Goal: Transaction & Acquisition: Purchase product/service

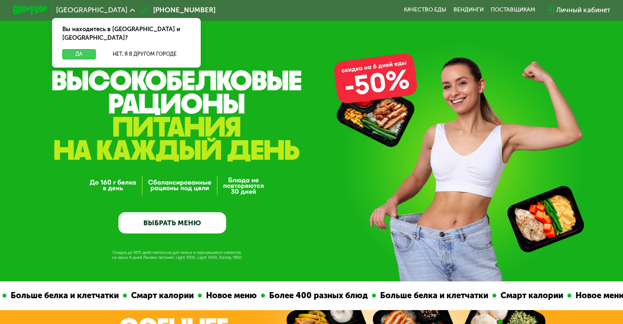
click at [84, 49] on button "Да" at bounding box center [78, 54] width 33 height 10
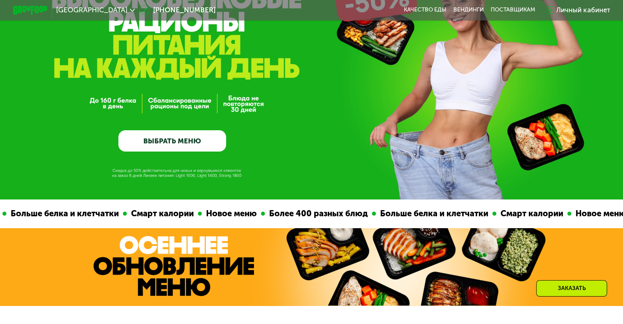
click at [184, 145] on link "ВЫБРАТЬ МЕНЮ" at bounding box center [172, 141] width 108 height 22
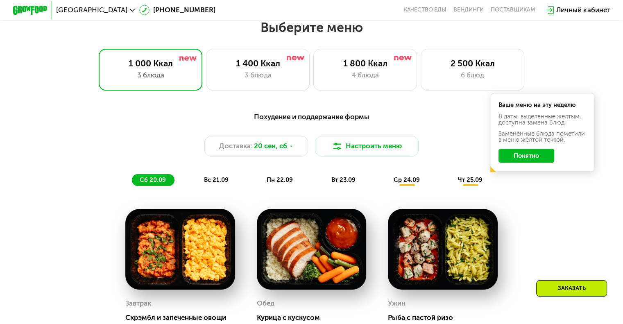
scroll to position [551, 0]
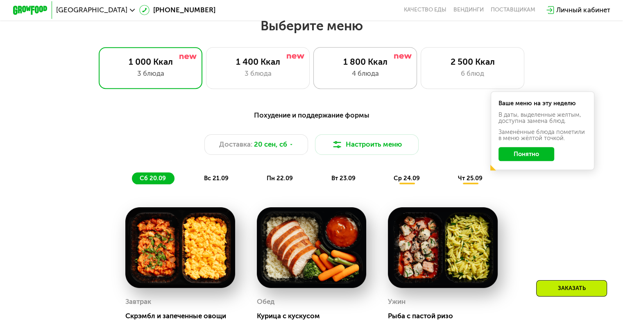
click at [373, 73] on div "4 блюда" at bounding box center [365, 73] width 86 height 10
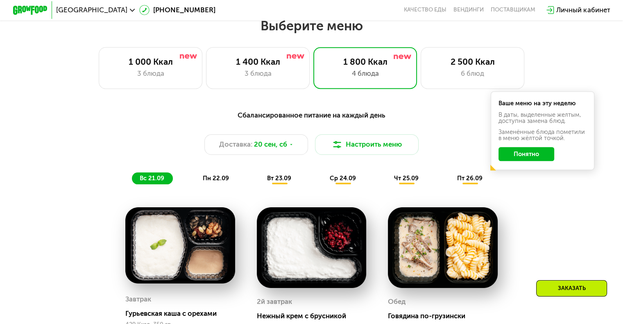
click at [218, 182] on span "пн 22.09" at bounding box center [216, 178] width 26 height 7
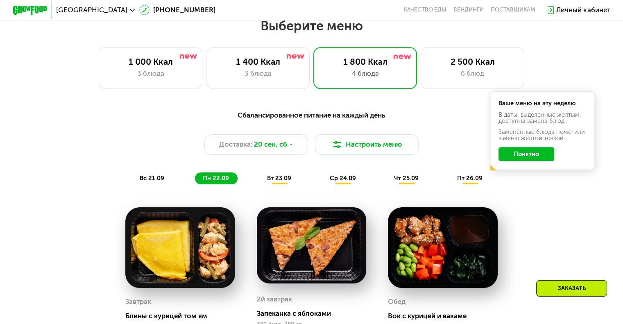
click at [282, 182] on span "вт 23.09" at bounding box center [279, 178] width 24 height 7
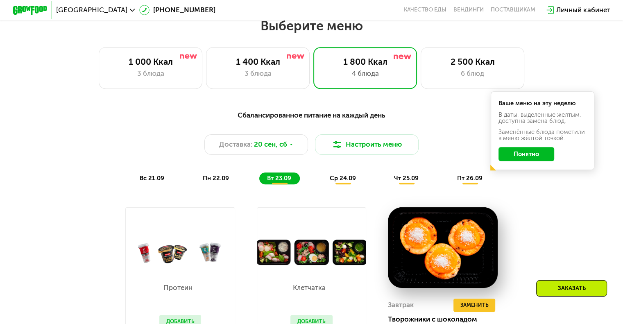
click at [220, 182] on span "пн 22.09" at bounding box center [216, 178] width 26 height 7
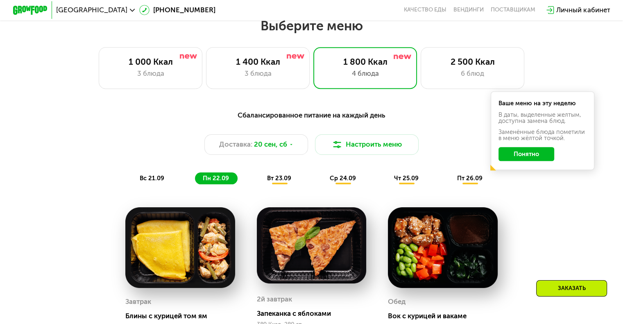
scroll to position [428, 0]
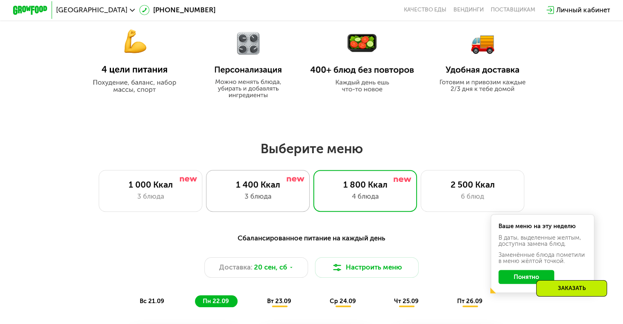
click at [263, 189] on div "1 400 Ккал" at bounding box center [258, 184] width 86 height 10
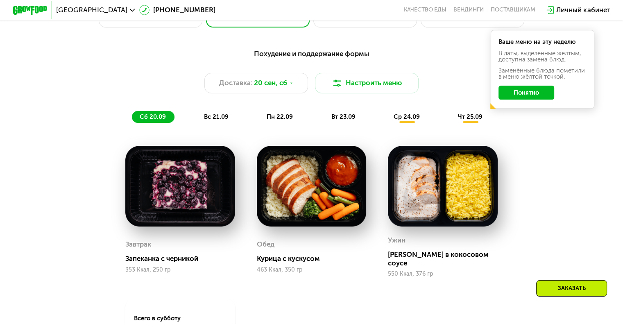
scroll to position [654, 0]
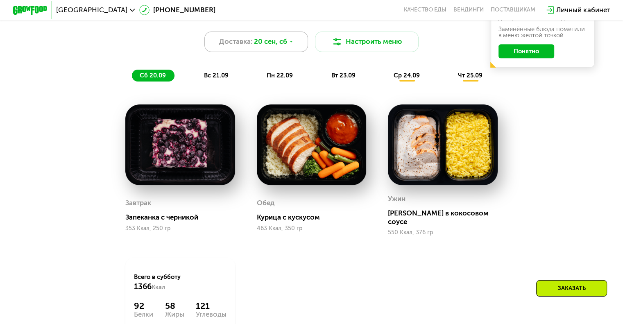
click at [292, 45] on icon at bounding box center [291, 41] width 5 height 5
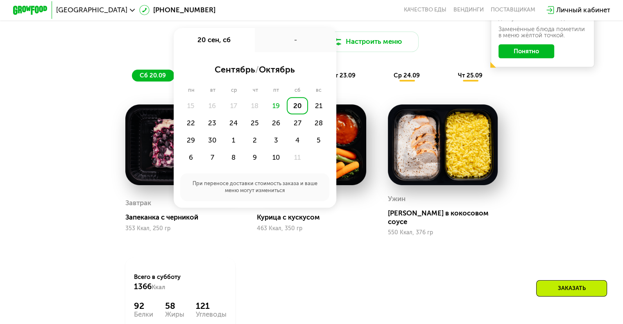
click at [292, 47] on div "-" at bounding box center [296, 40] width 82 height 24
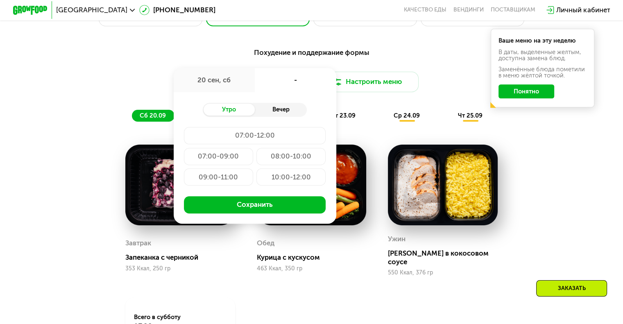
scroll to position [613, 0]
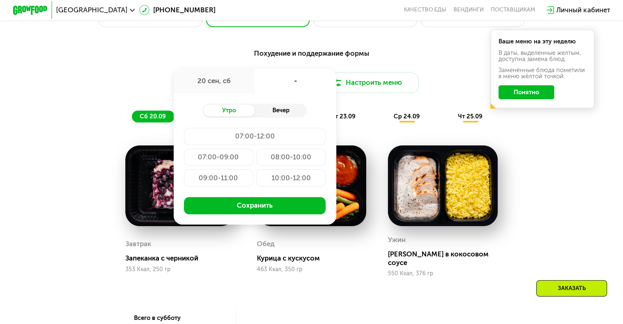
click at [281, 112] on div "Вечер" at bounding box center [281, 110] width 52 height 12
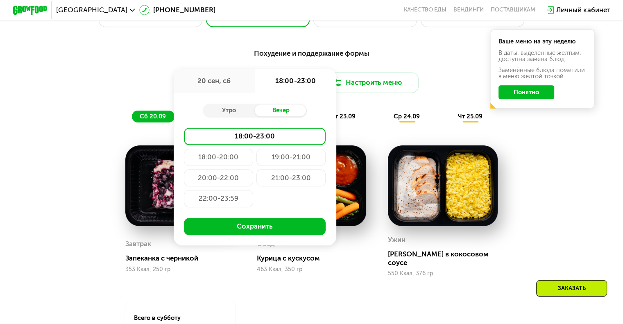
click at [361, 273] on div "463 Ккал, 350 гр" at bounding box center [312, 269] width 110 height 7
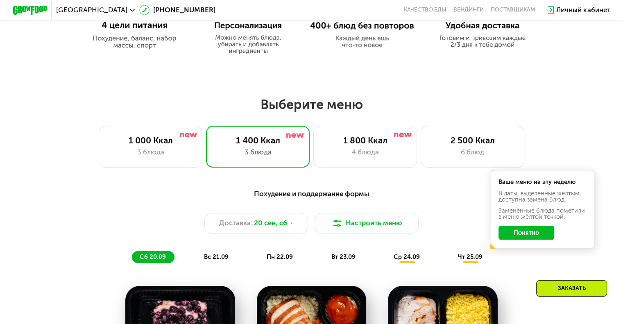
scroll to position [572, 0]
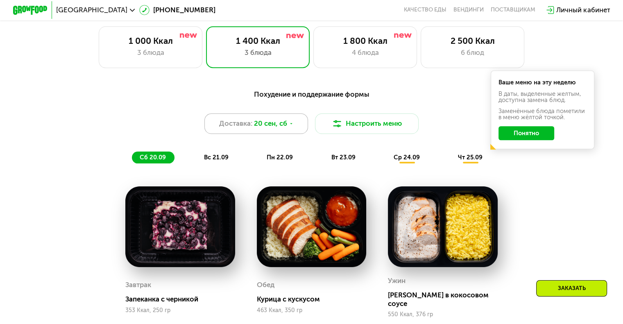
click at [292, 127] on icon at bounding box center [291, 123] width 5 height 5
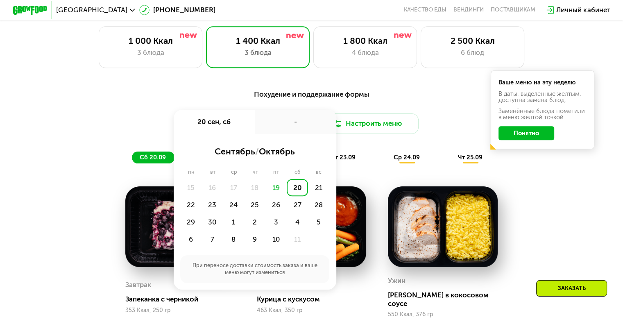
click at [292, 129] on div "-" at bounding box center [296, 122] width 82 height 24
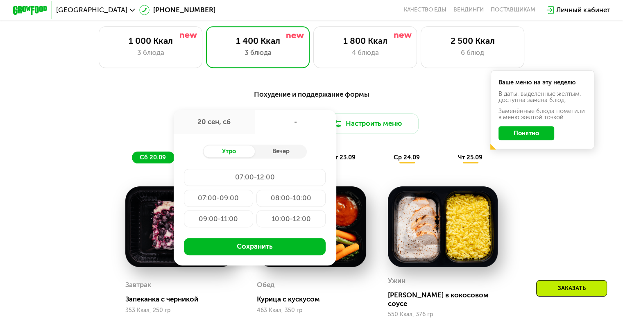
click at [533, 186] on div "Похудение и поддержание формы Доставка: [DATE] сен, сб - Утро Вечер 07:00-12:00…" at bounding box center [311, 268] width 533 height 368
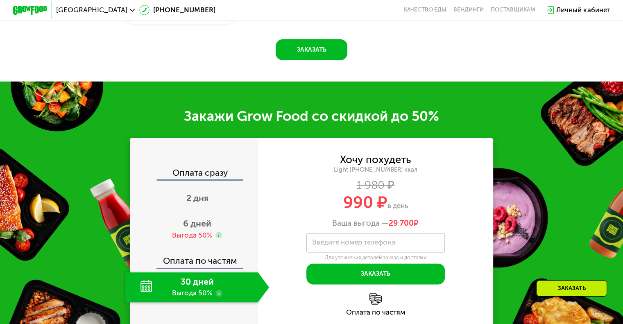
scroll to position [981, 0]
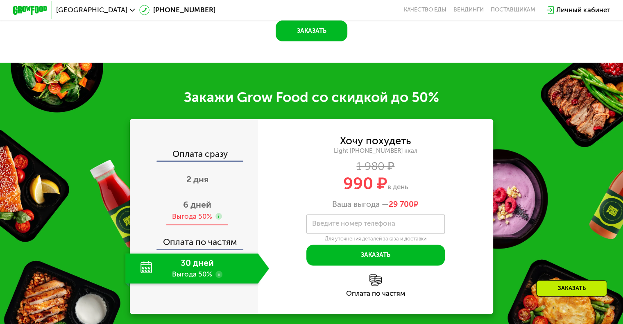
click at [191, 206] on span "6 дней" at bounding box center [197, 205] width 28 height 10
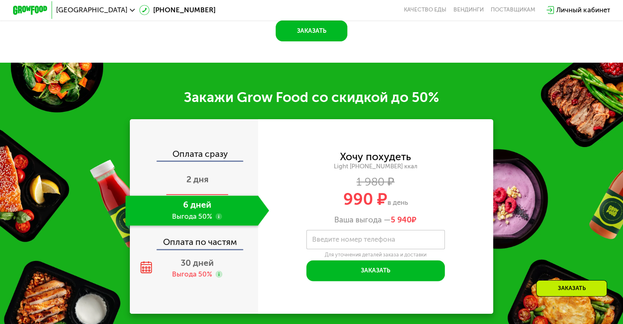
click at [197, 182] on span "2 дня" at bounding box center [197, 179] width 22 height 10
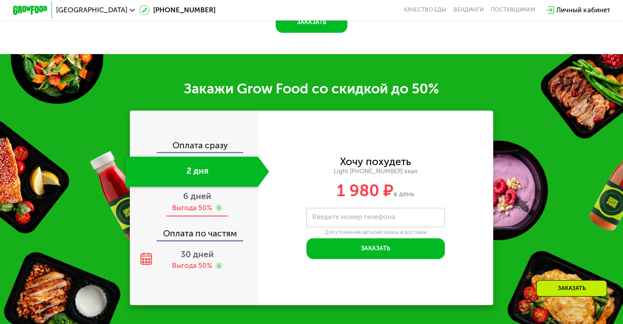
click at [200, 201] on span "6 дней" at bounding box center [197, 196] width 28 height 10
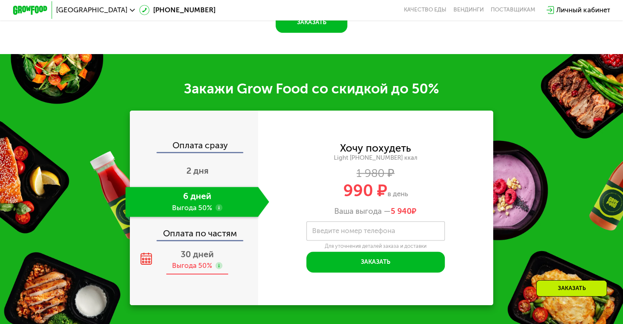
click at [194, 259] on span "30 дней" at bounding box center [197, 254] width 33 height 10
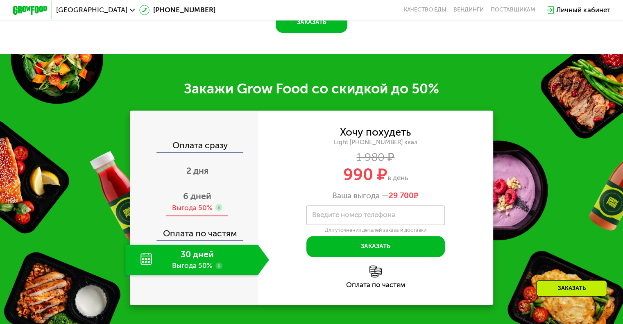
click at [218, 211] on use at bounding box center [219, 207] width 7 height 7
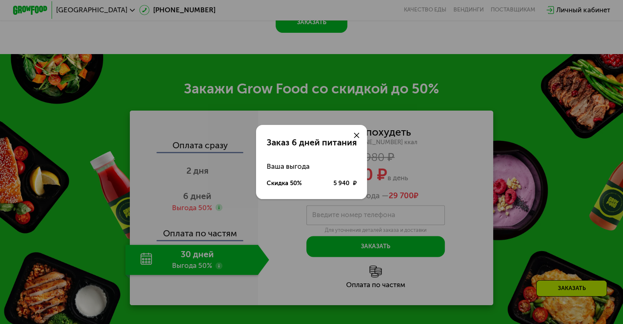
click at [355, 136] on use at bounding box center [356, 135] width 5 height 5
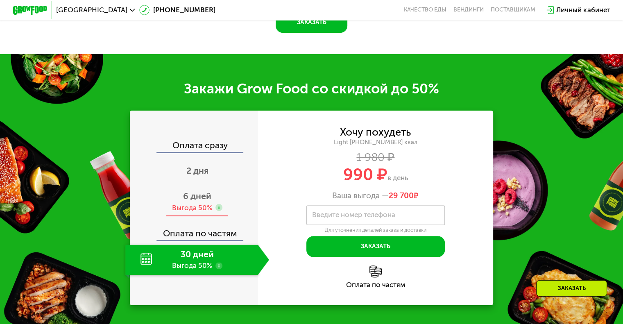
click at [196, 201] on span "6 дней" at bounding box center [197, 196] width 28 height 10
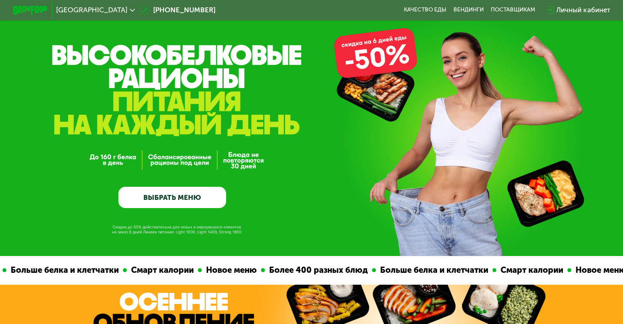
scroll to position [0, 0]
